Goal: Task Accomplishment & Management: Use online tool/utility

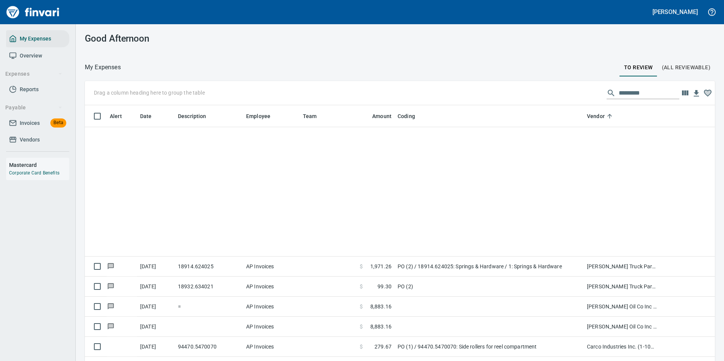
scroll to position [705, 0]
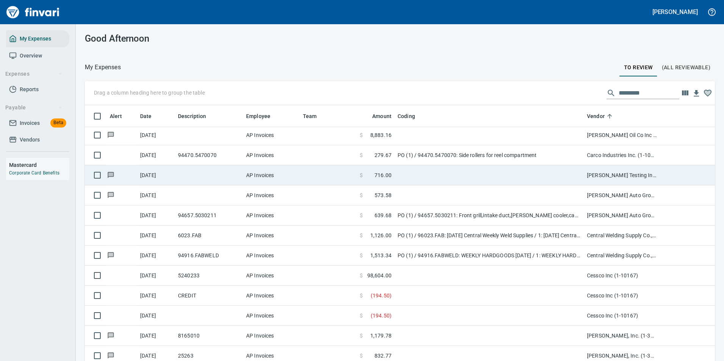
click at [490, 178] on td at bounding box center [489, 176] width 189 height 20
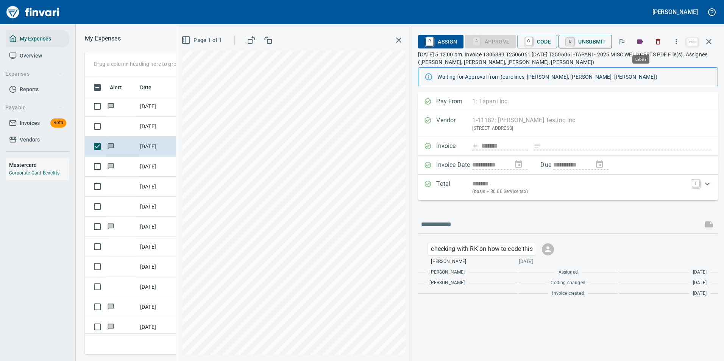
scroll to position [267, 430]
click at [437, 42] on span "R Assign" at bounding box center [440, 41] width 33 height 13
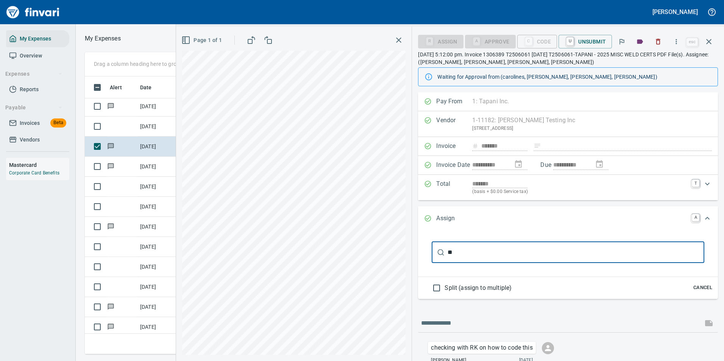
type input "*"
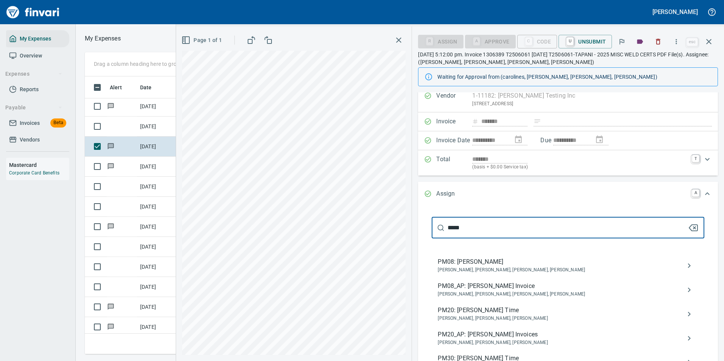
scroll to position [38, 0]
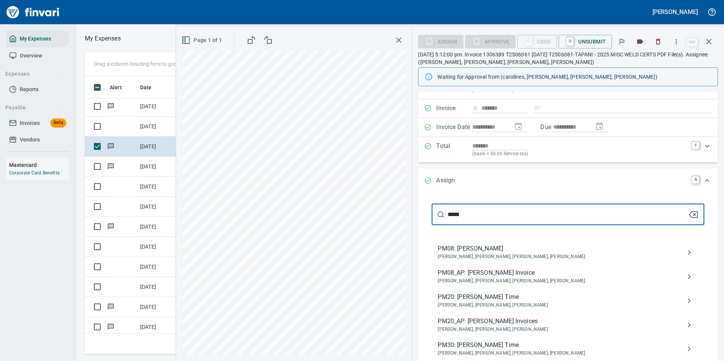
type input "*****"
click at [479, 255] on span "[PERSON_NAME], [PERSON_NAME], [PERSON_NAME], [PERSON_NAME]" at bounding box center [562, 257] width 248 height 8
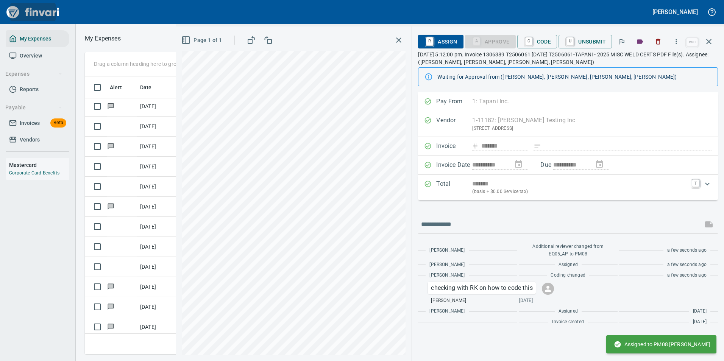
scroll to position [267, 430]
drag, startPoint x: 478, startPoint y: 289, endPoint x: 456, endPoint y: 291, distance: 22.5
click at [456, 291] on p "checking with RK on how to code this" at bounding box center [482, 288] width 102 height 9
click at [464, 288] on p "checking with RK on how to code this" at bounding box center [482, 288] width 102 height 9
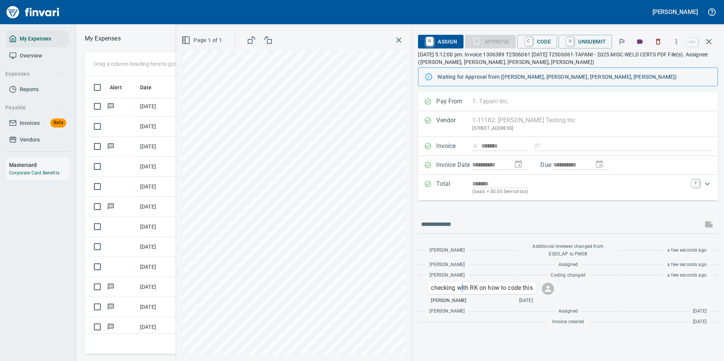
drag, startPoint x: 464, startPoint y: 288, endPoint x: 550, endPoint y: 289, distance: 86.4
drag, startPoint x: 550, startPoint y: 289, endPoint x: 519, endPoint y: 289, distance: 31.1
click at [519, 289] on p "checking with RK on how to code this" at bounding box center [482, 288] width 102 height 9
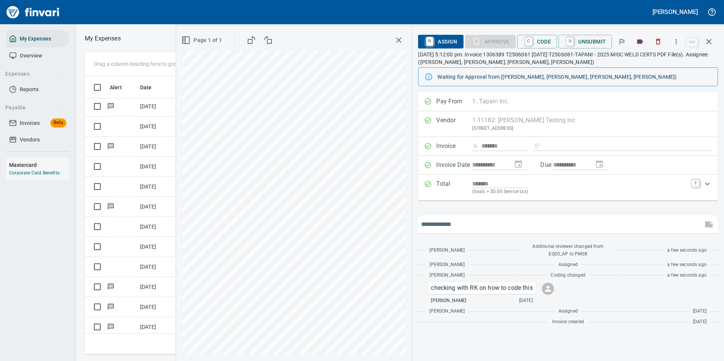
click at [442, 225] on input "text" at bounding box center [560, 225] width 279 height 12
type input "**********"
click at [712, 224] on icon "button" at bounding box center [709, 225] width 8 height 6
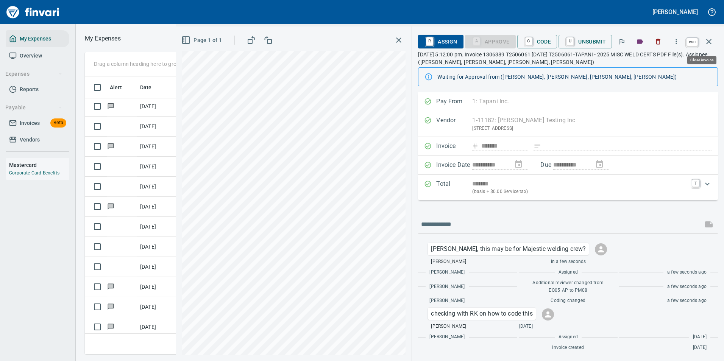
click at [708, 44] on icon "button" at bounding box center [708, 41] width 9 height 9
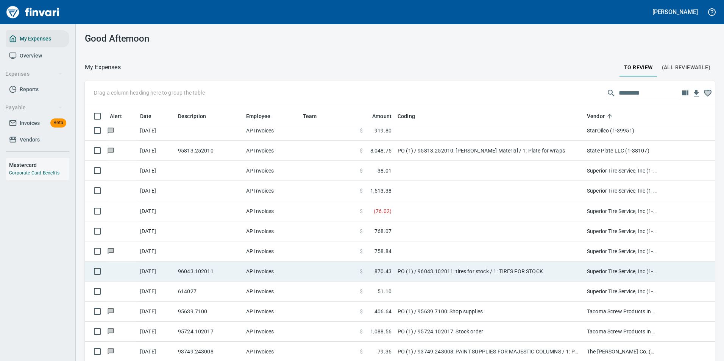
scroll to position [4076, 0]
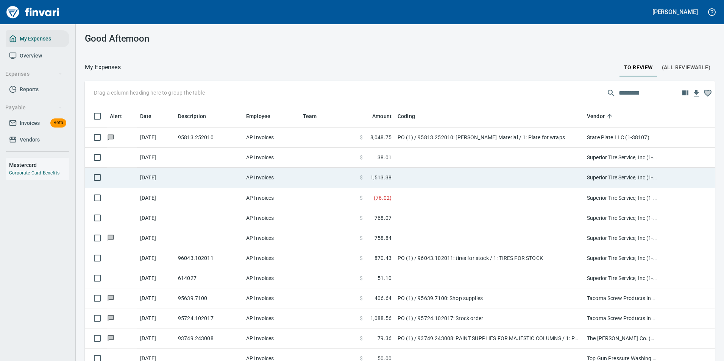
click at [411, 181] on td at bounding box center [489, 178] width 189 height 20
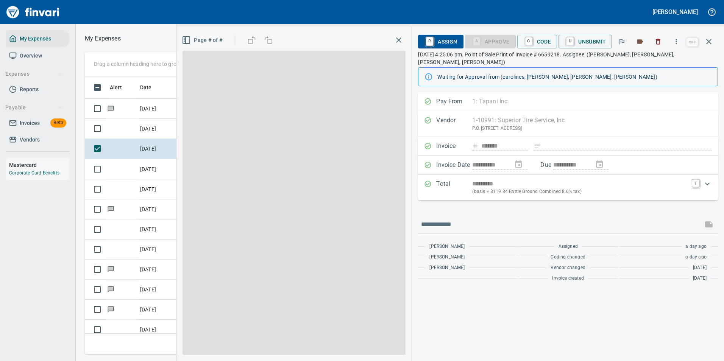
scroll to position [267, 430]
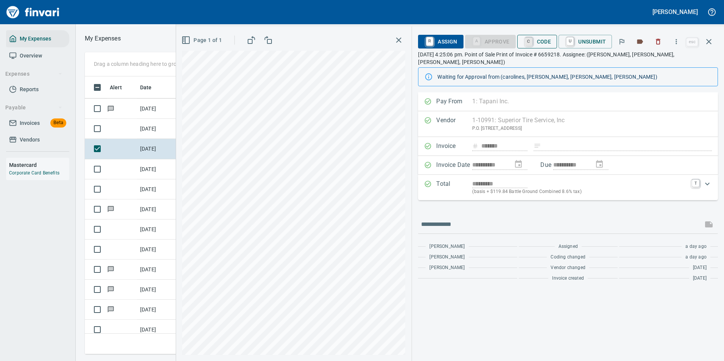
click at [531, 41] on link "C" at bounding box center [528, 41] width 7 height 8
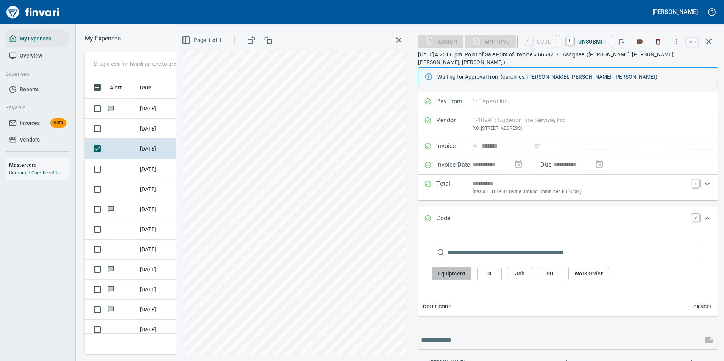
click at [448, 269] on span "Equipment" at bounding box center [452, 273] width 28 height 9
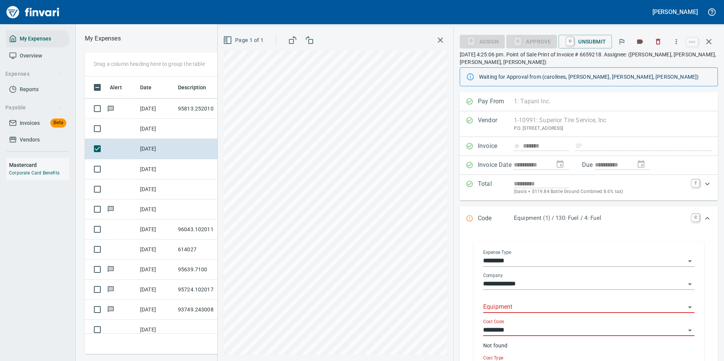
click at [503, 303] on input "Equipment" at bounding box center [584, 307] width 202 height 11
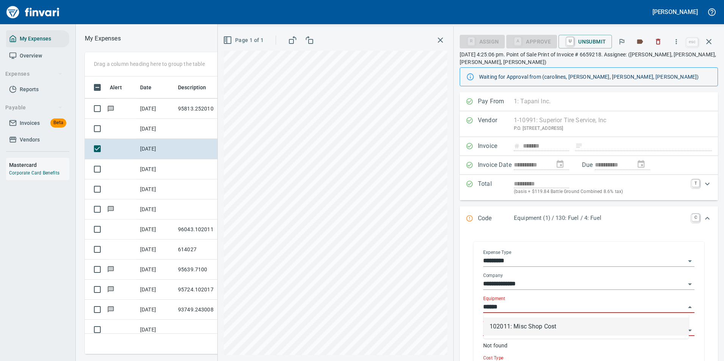
click at [500, 325] on li "102011: Misc Shop Cost" at bounding box center [586, 327] width 205 height 18
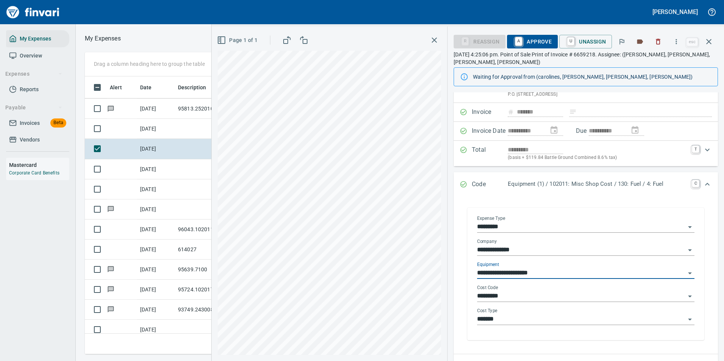
scroll to position [38, 0]
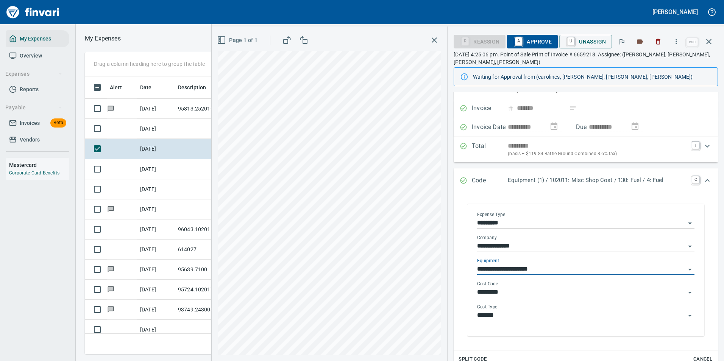
type input "**********"
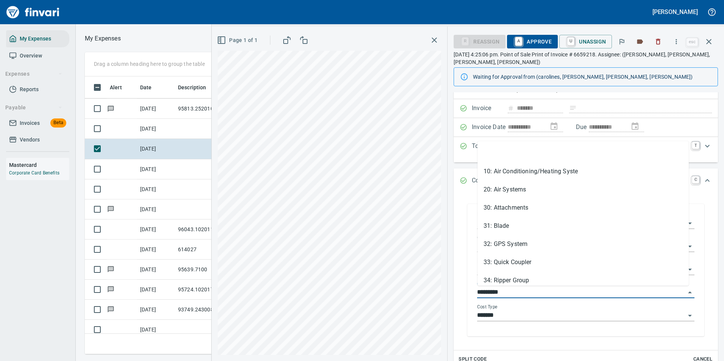
click at [502, 291] on input "*********" at bounding box center [581, 292] width 208 height 11
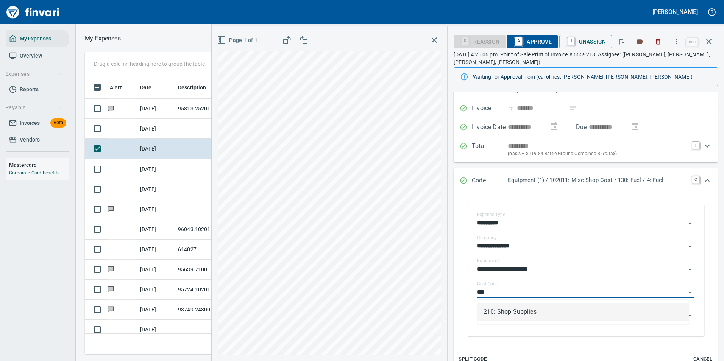
scroll to position [267, 430]
click at [512, 313] on li "210: Shop Supplies" at bounding box center [583, 312] width 211 height 18
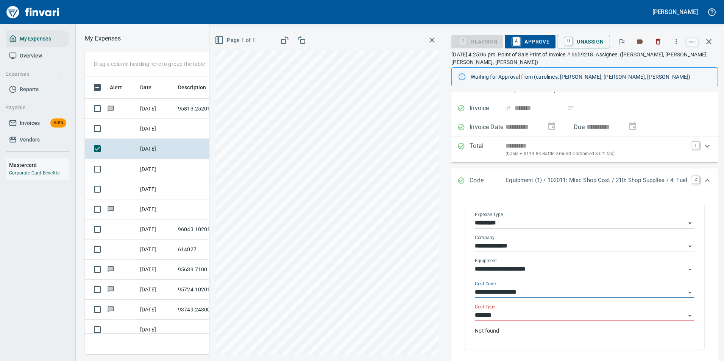
type input "**********"
click at [508, 316] on input "*******" at bounding box center [580, 316] width 211 height 11
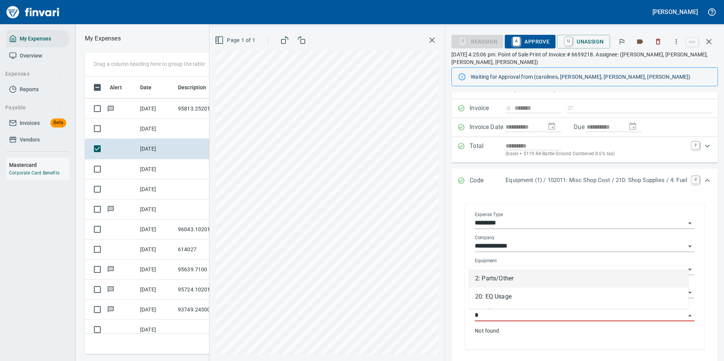
click at [503, 280] on li "2: Parts/Other" at bounding box center [578, 279] width 219 height 18
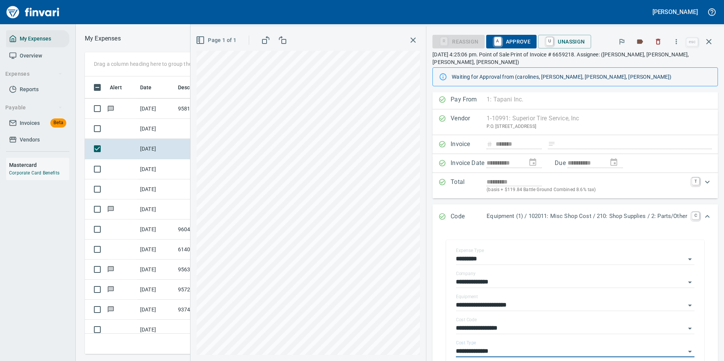
scroll to position [0, 0]
type input "**********"
click at [499, 47] on span "A Approve" at bounding box center [511, 41] width 39 height 13
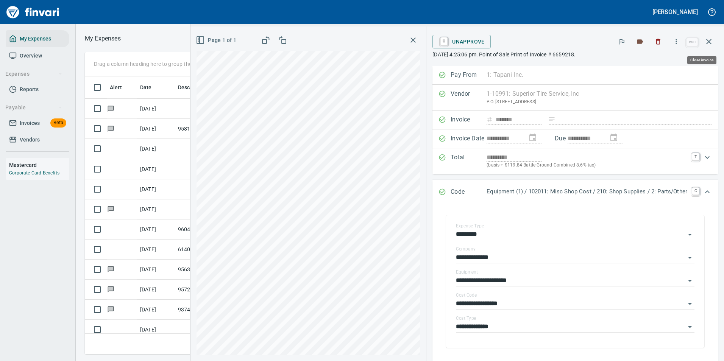
click at [705, 39] on icon "button" at bounding box center [708, 41] width 9 height 9
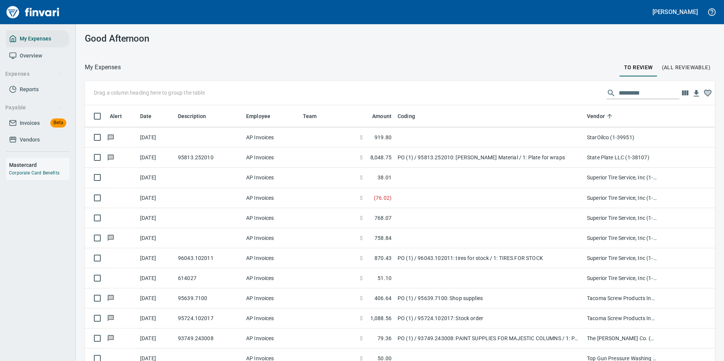
scroll to position [272, 613]
